Goal: Task Accomplishment & Management: Use online tool/utility

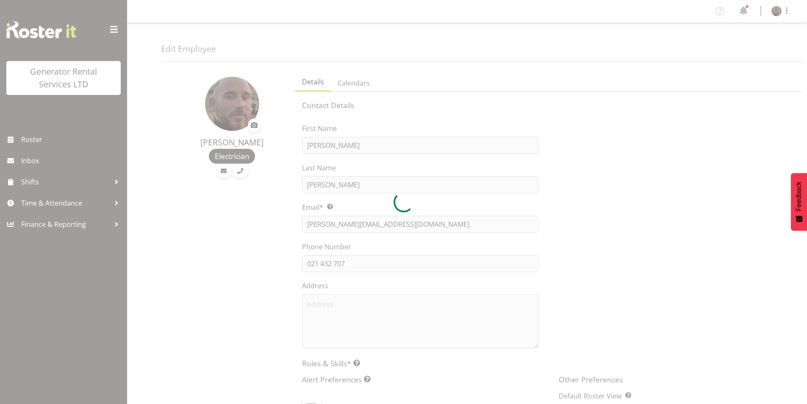
select select "shift"
select select "TimelineWeek"
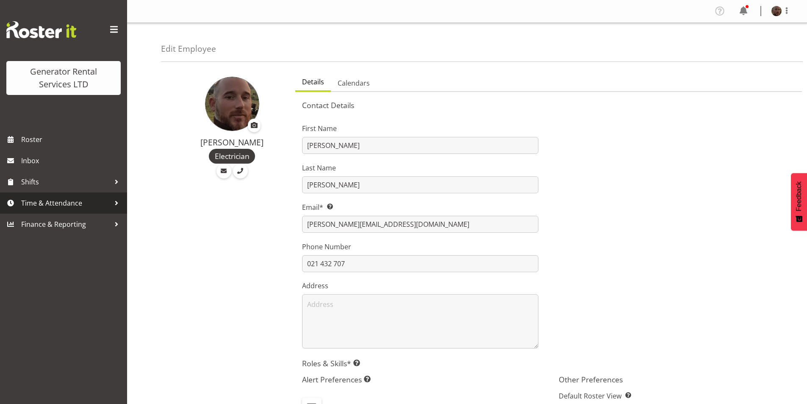
click at [67, 209] on span "Time & Attendance" at bounding box center [65, 203] width 89 height 13
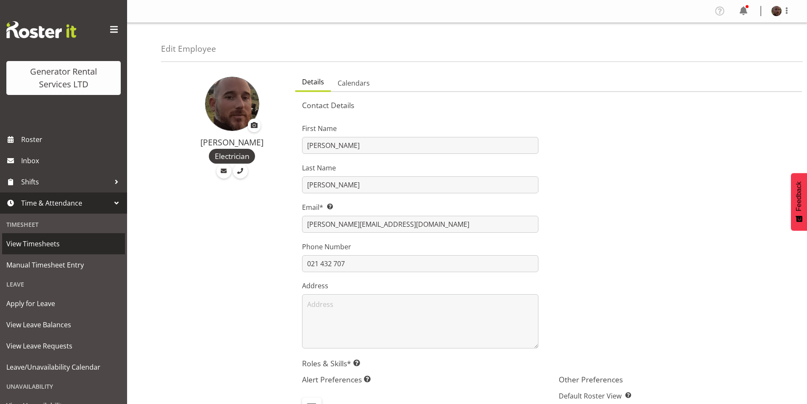
click at [68, 243] on span "View Timesheets" at bounding box center [63, 243] width 114 height 13
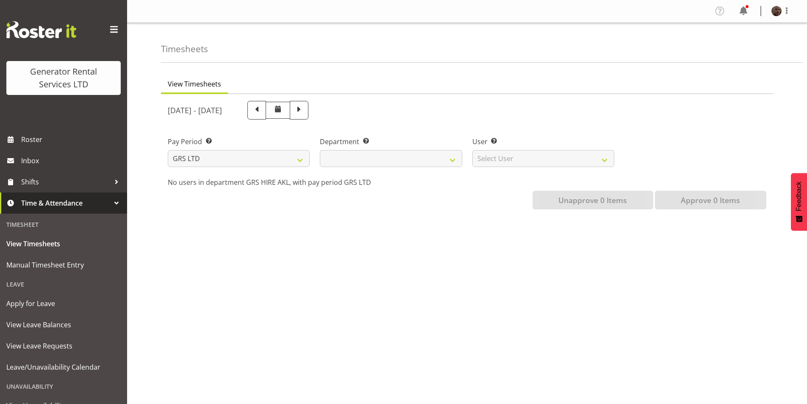
select select
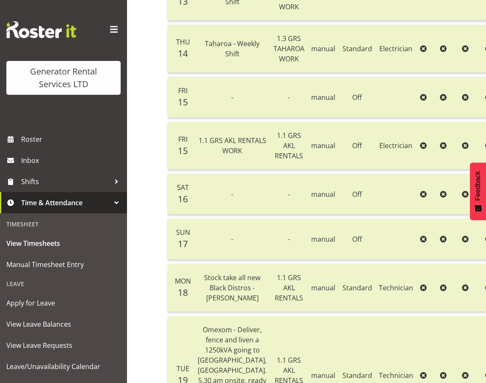
scroll to position [234, 0]
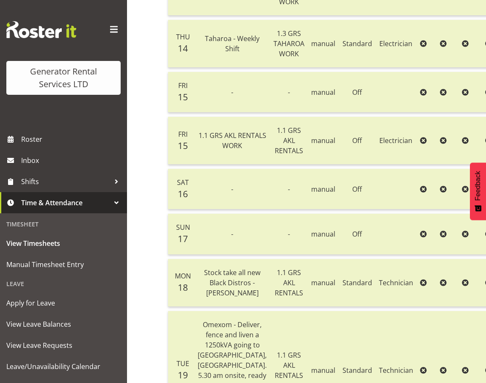
click at [376, 25] on td "Electrician" at bounding box center [396, 44] width 41 height 48
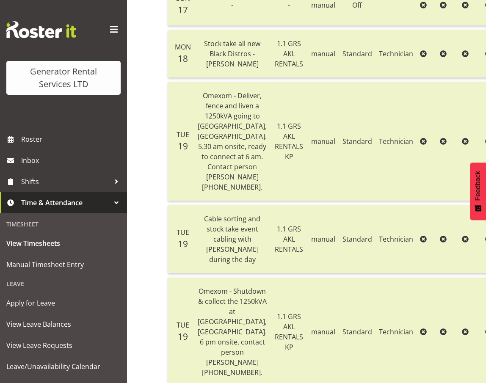
scroll to position [459, 0]
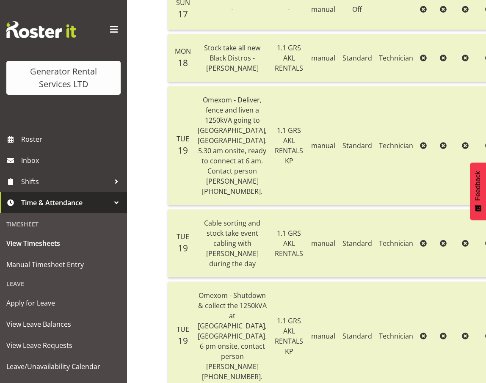
click at [383, 82] on td "Technician" at bounding box center [396, 58] width 41 height 48
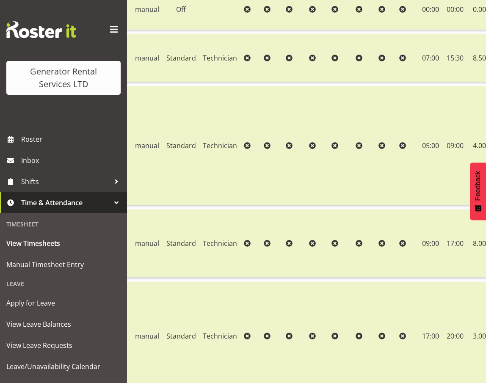
scroll to position [0, 198]
